Goal: Task Accomplishment & Management: Complete application form

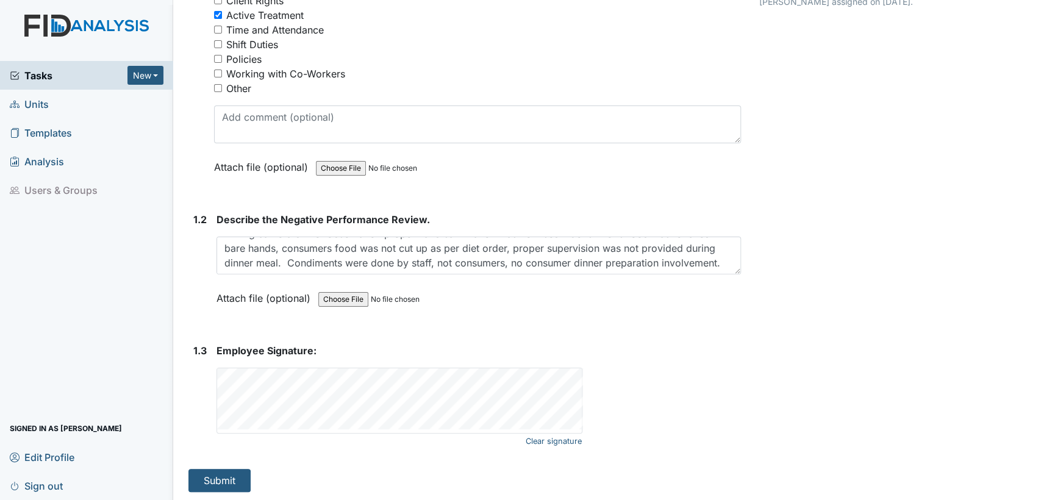
scroll to position [229, 0]
click at [383, 431] on div "Clear signature" at bounding box center [399, 400] width 365 height 65
click at [505, 454] on div "1. Description: 1.1 Nature of the Negative Performance Evaluation? You must sel…" at bounding box center [465, 206] width 553 height 571
click at [226, 472] on button "Submit" at bounding box center [220, 480] width 62 height 23
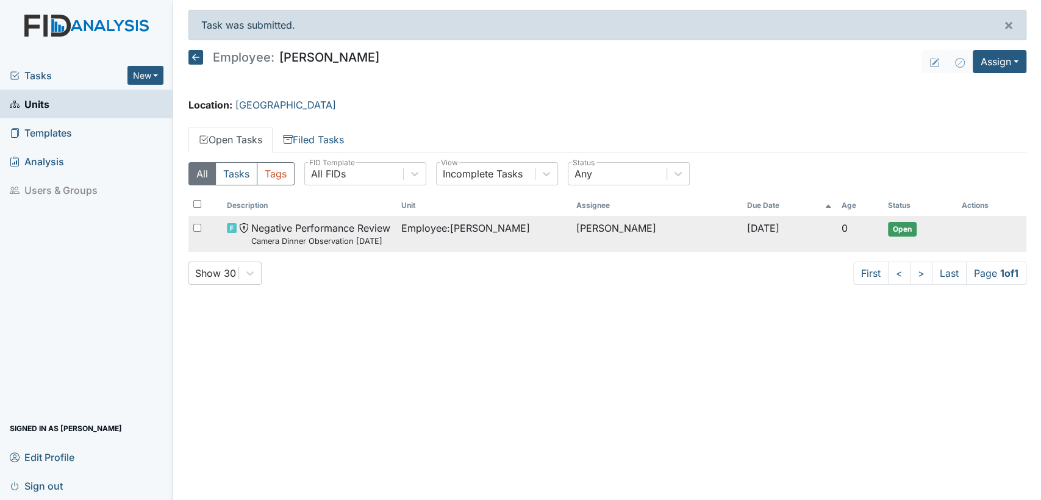
click at [900, 230] on span "Open" at bounding box center [902, 229] width 29 height 15
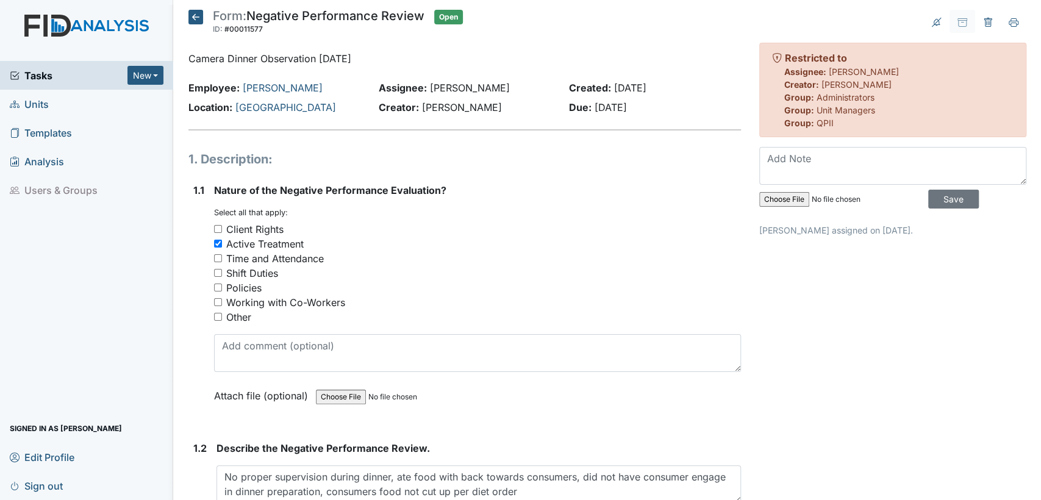
scroll to position [229, 0]
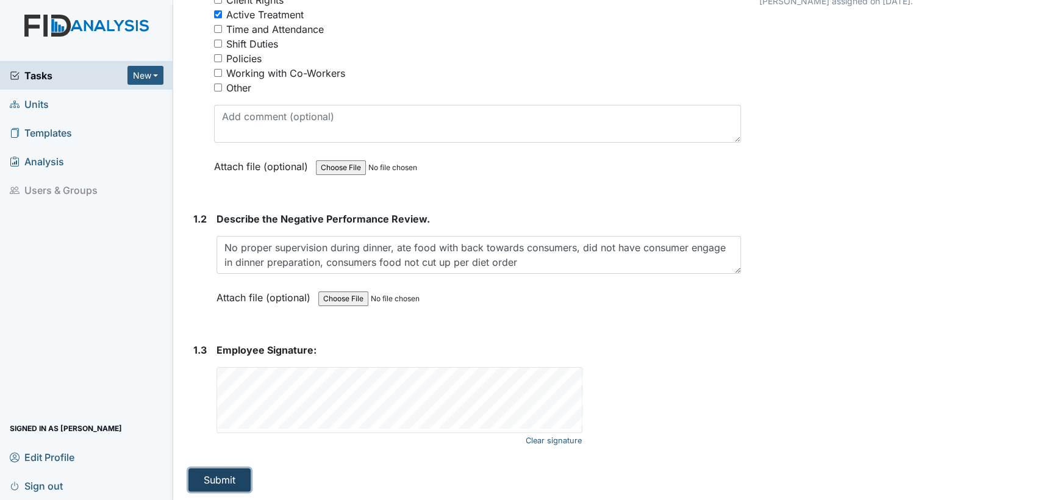
click at [204, 471] on button "Submit" at bounding box center [220, 480] width 62 height 23
